Goal: Information Seeking & Learning: Learn about a topic

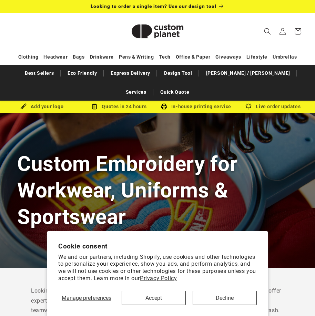
click at [149, 286] on div "Manage preferences Accept Decline" at bounding box center [157, 295] width 199 height 19
click at [143, 296] on button "Accept" at bounding box center [154, 298] width 64 height 14
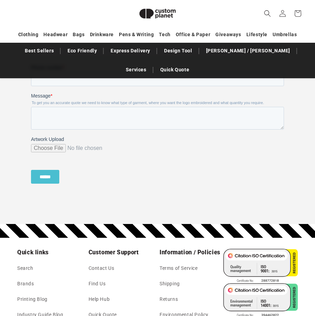
scroll to position [749, 0]
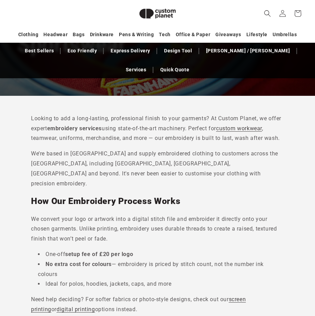
scroll to position [129, 0]
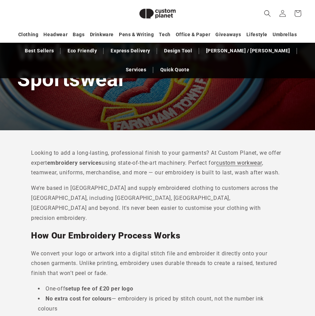
click at [249, 104] on div "Custom Embroidery for Workwear, Uniforms & Sportswear" at bounding box center [157, 52] width 315 height 155
